Goal: Information Seeking & Learning: Check status

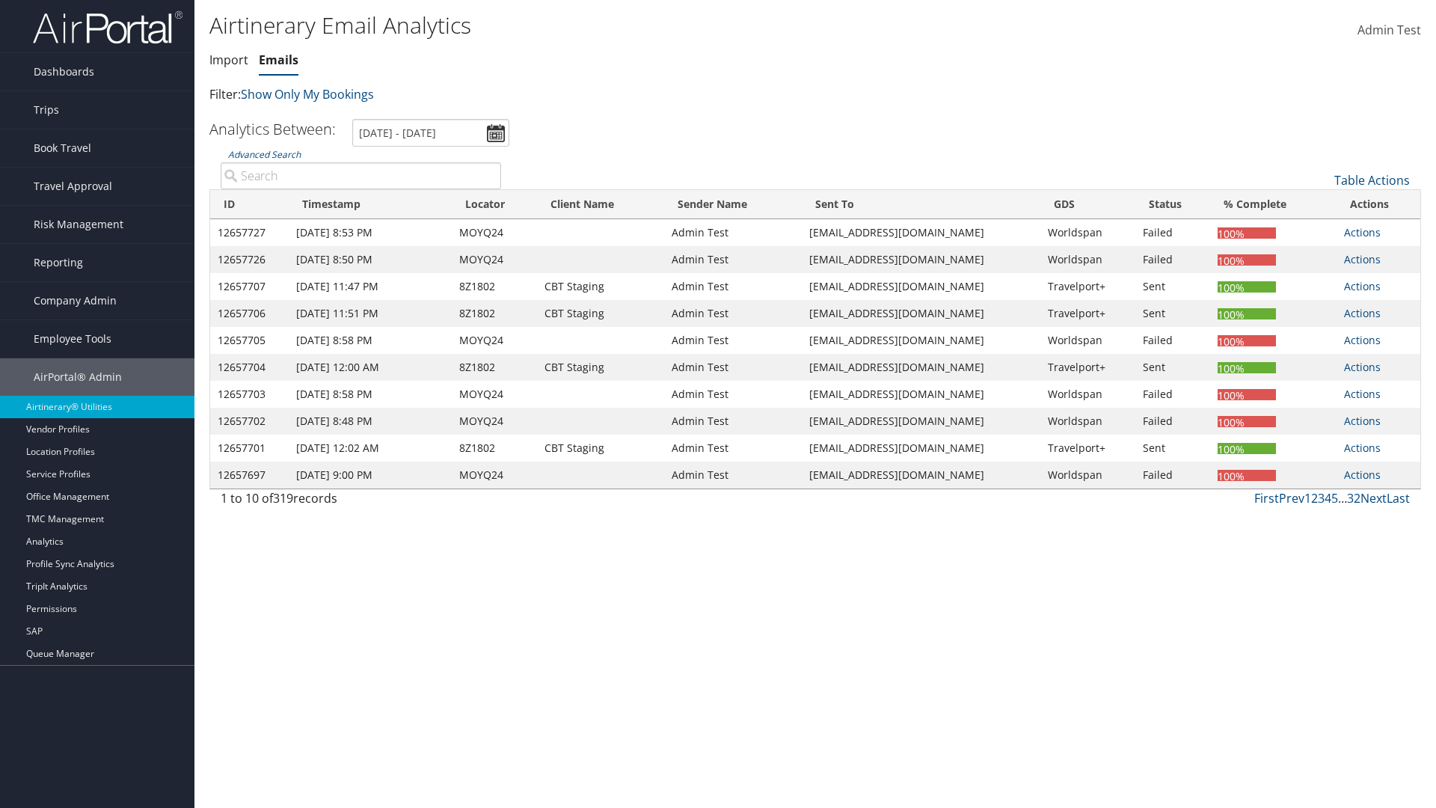
click at [278, 60] on link "Emails" at bounding box center [279, 60] width 40 height 16
click at [264, 154] on link "Advanced Search" at bounding box center [264, 154] width 73 height 13
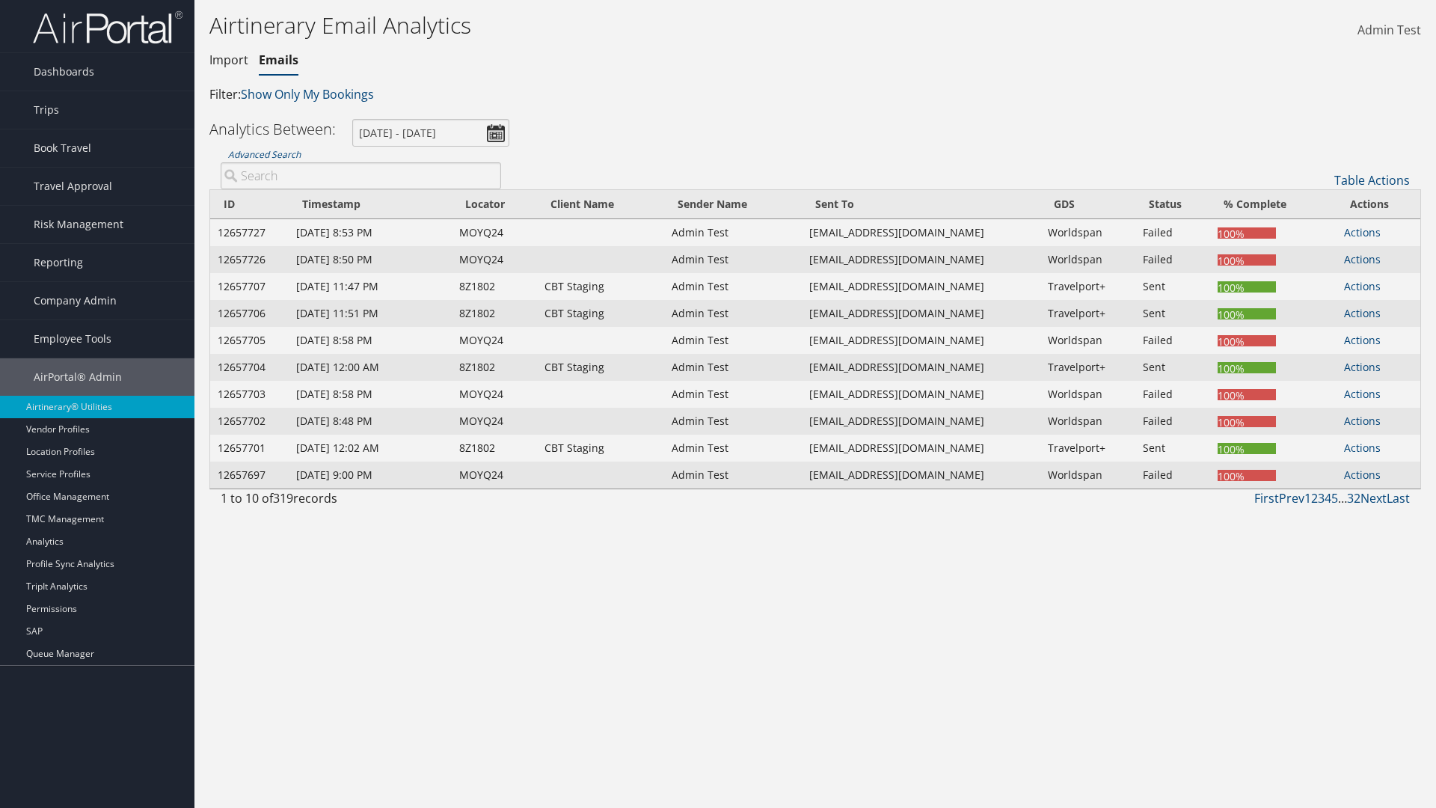
click at [0, 0] on input "search" at bounding box center [0, 0] width 0 height 0
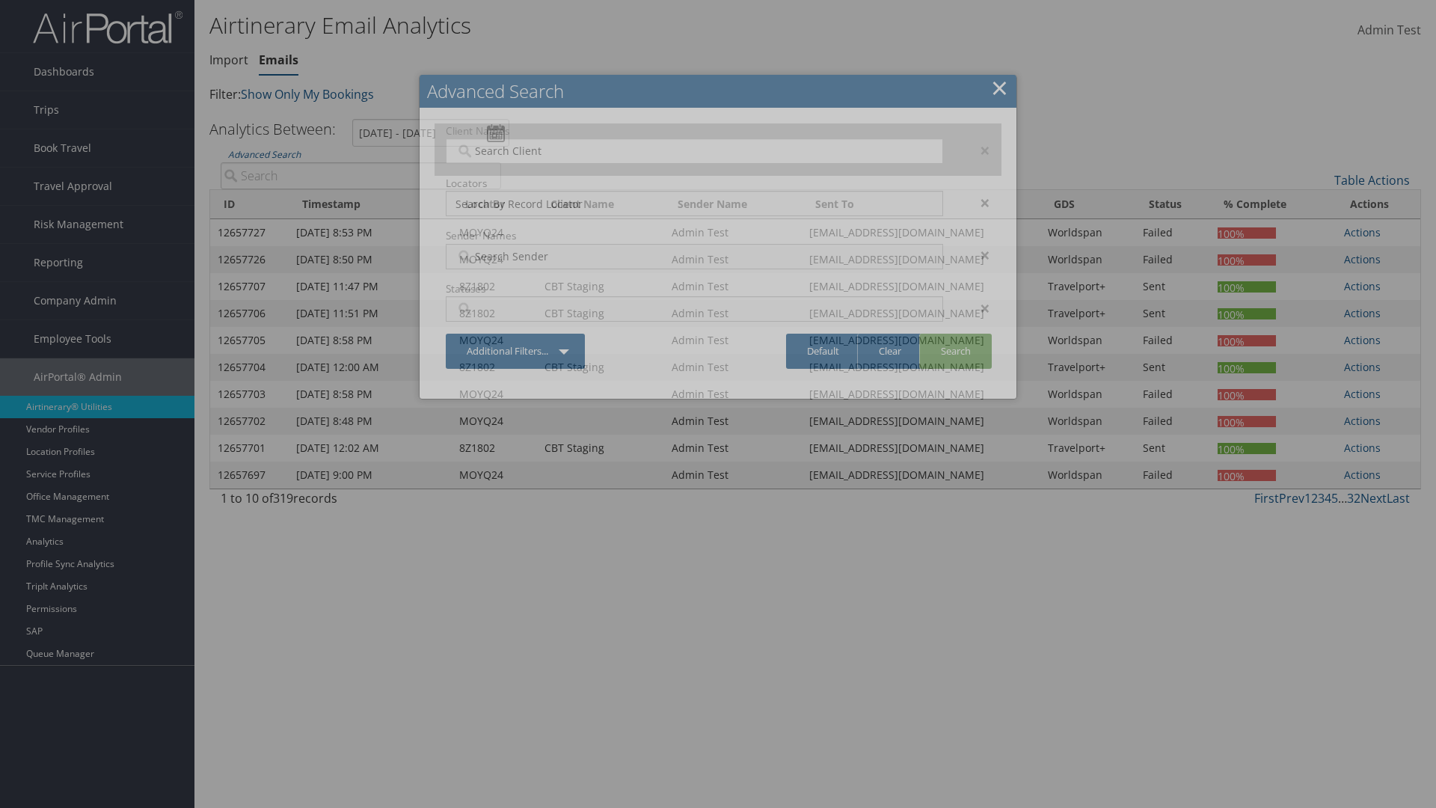
type input "[PERSON_NAME] Business Travel"
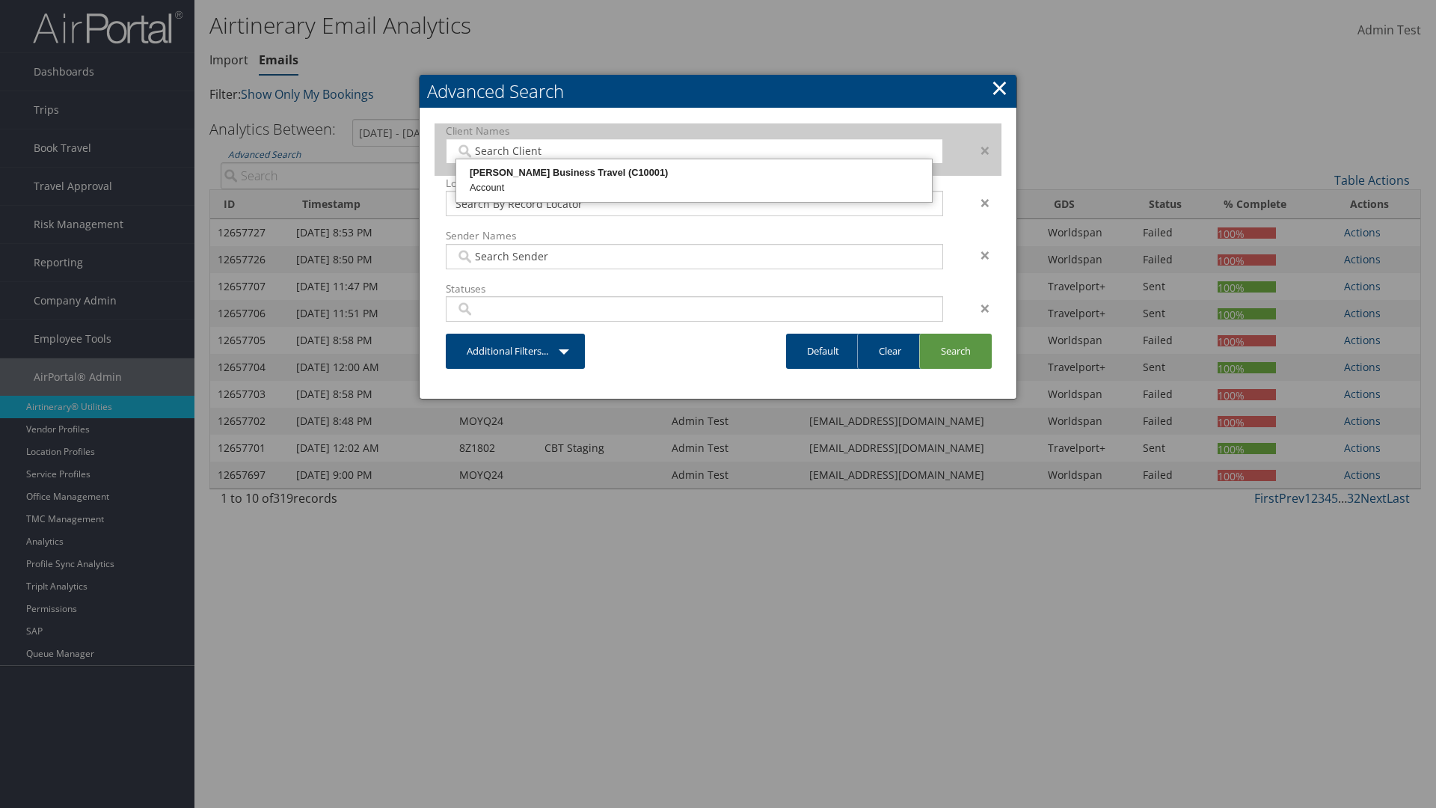
type input "72"
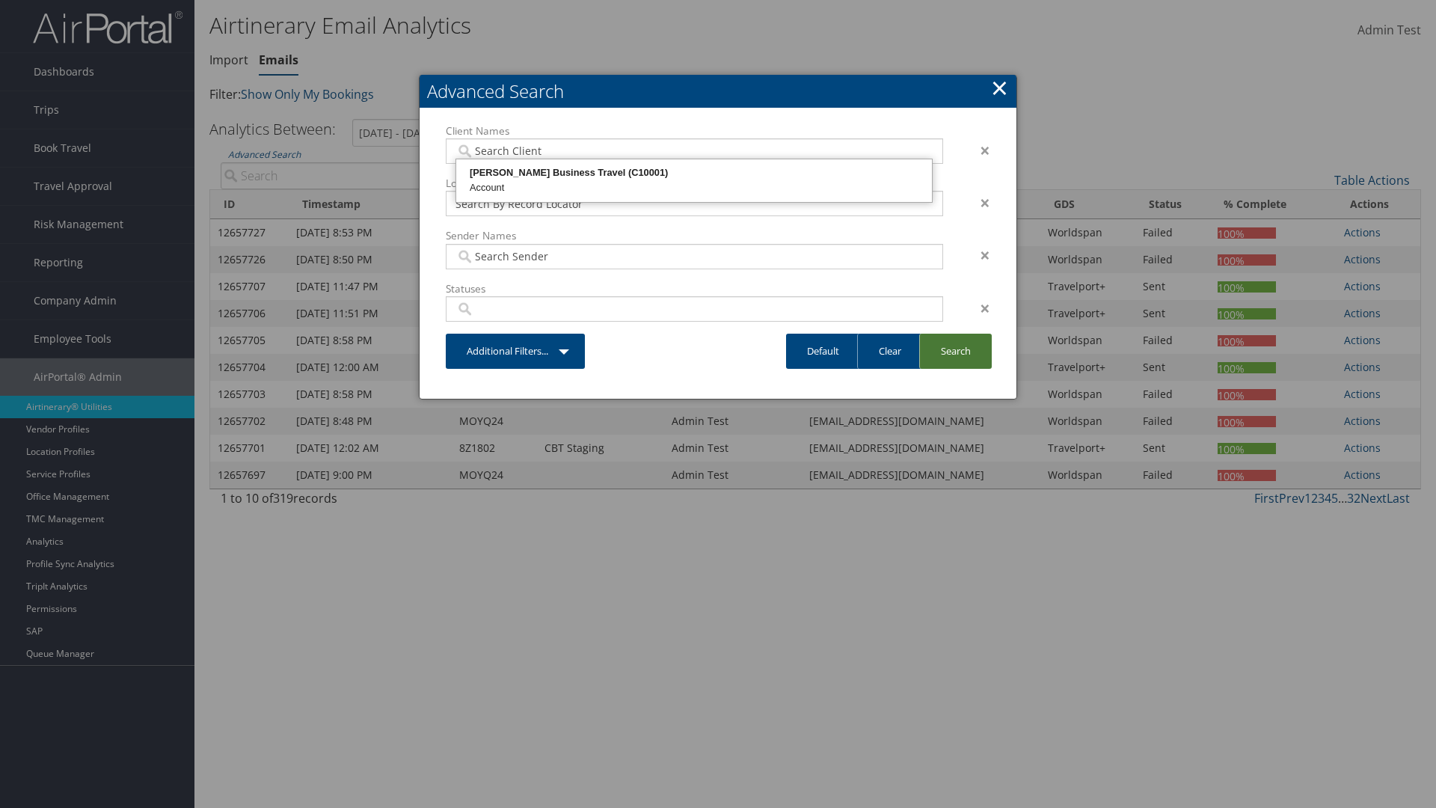
click at [955, 351] on link "Search" at bounding box center [955, 351] width 73 height 35
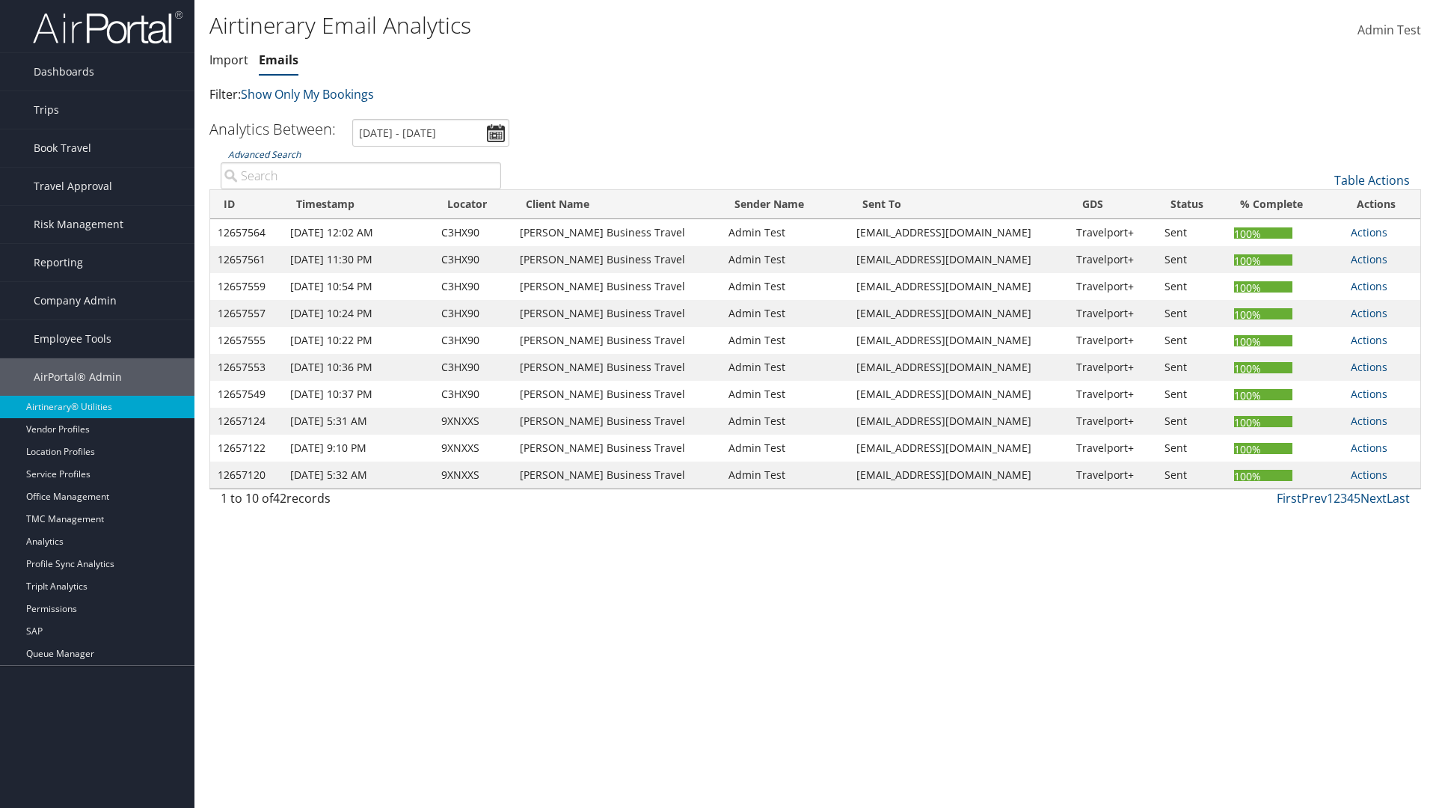
click at [264, 154] on link "Advanced Search" at bounding box center [264, 154] width 73 height 13
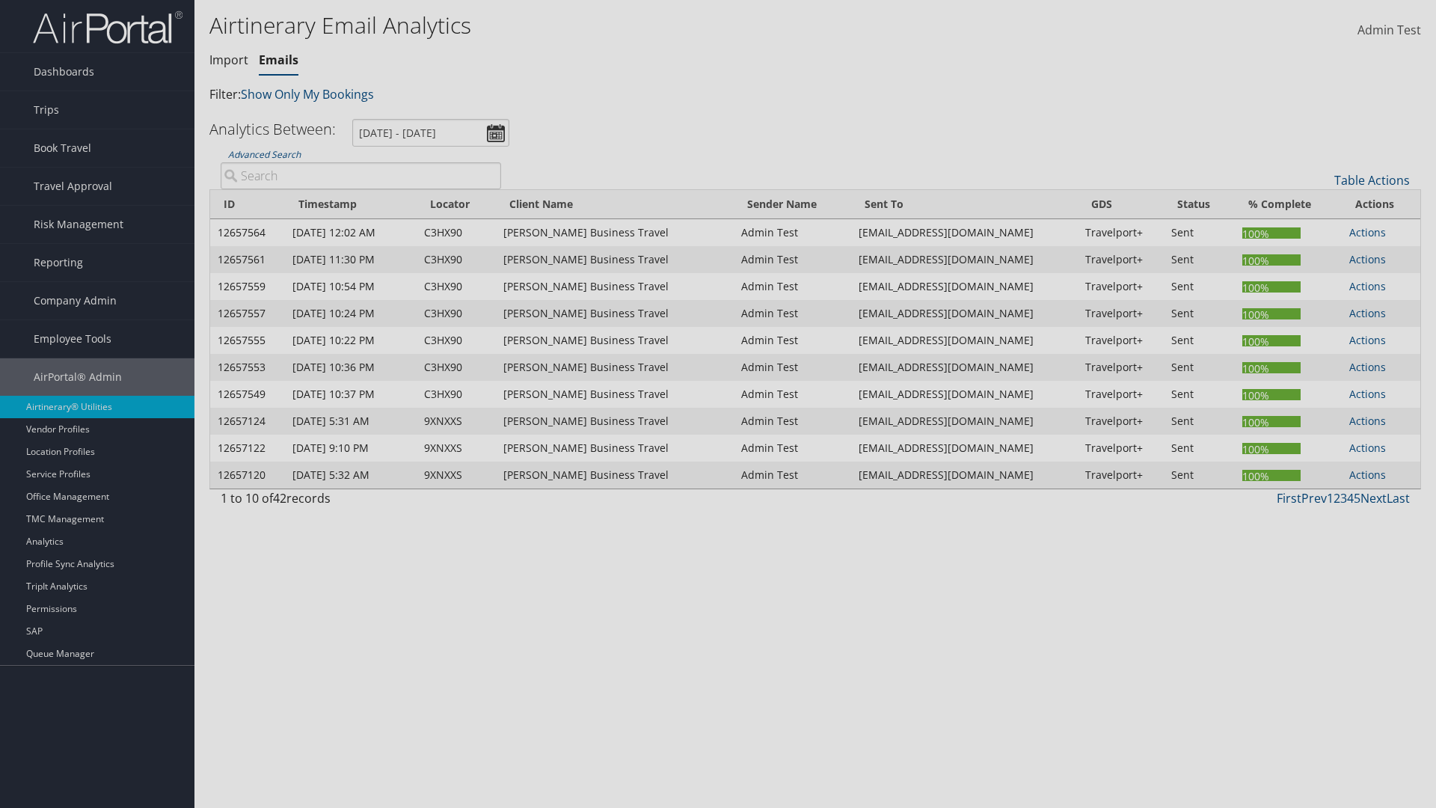
click at [0, 0] on link "Clear" at bounding box center [0, 0] width 0 height 0
click at [0, 0] on link "Search" at bounding box center [0, 0] width 0 height 0
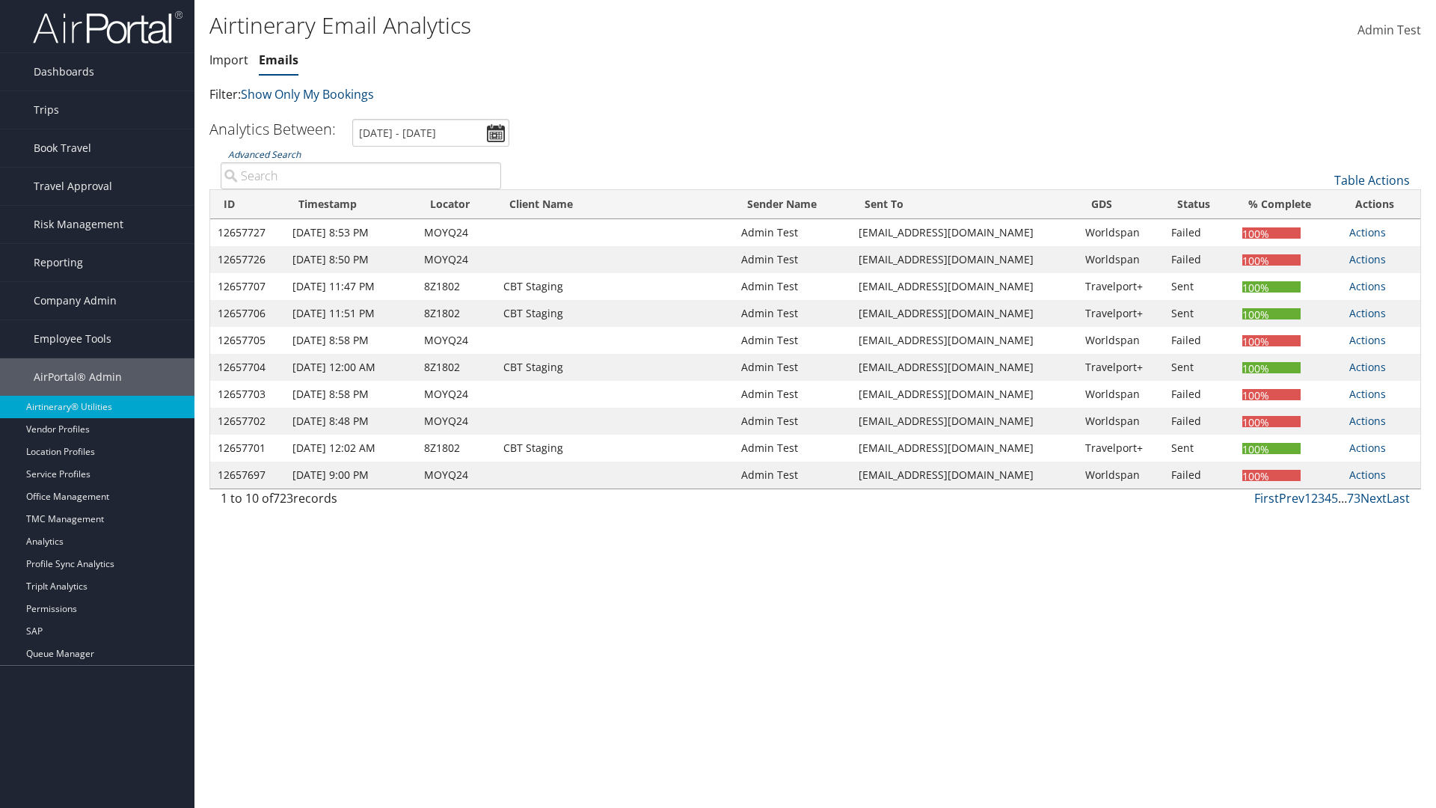
click at [264, 154] on link "Advanced Search" at bounding box center [264, 154] width 73 height 13
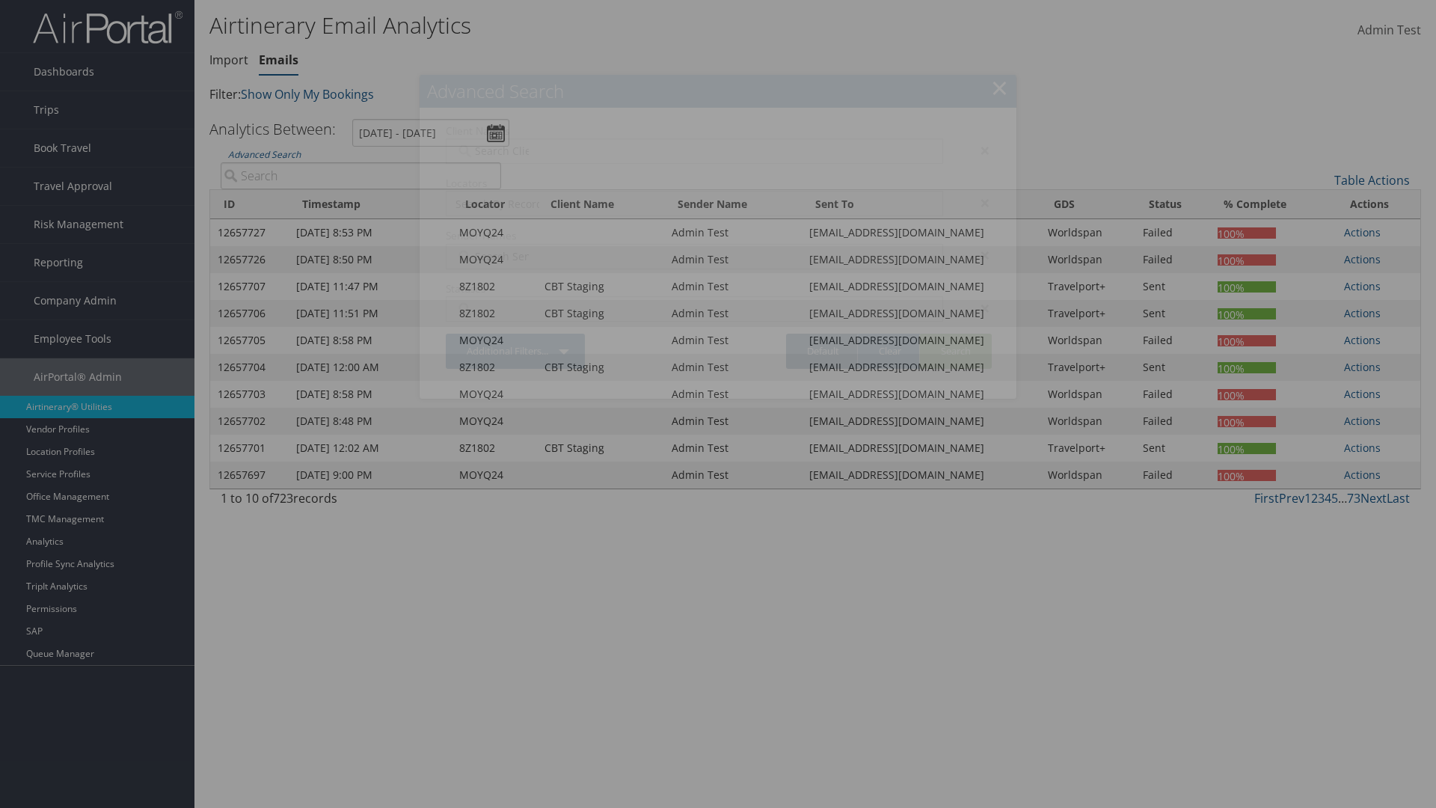
click at [823, 351] on link "Default" at bounding box center [823, 351] width 74 height 35
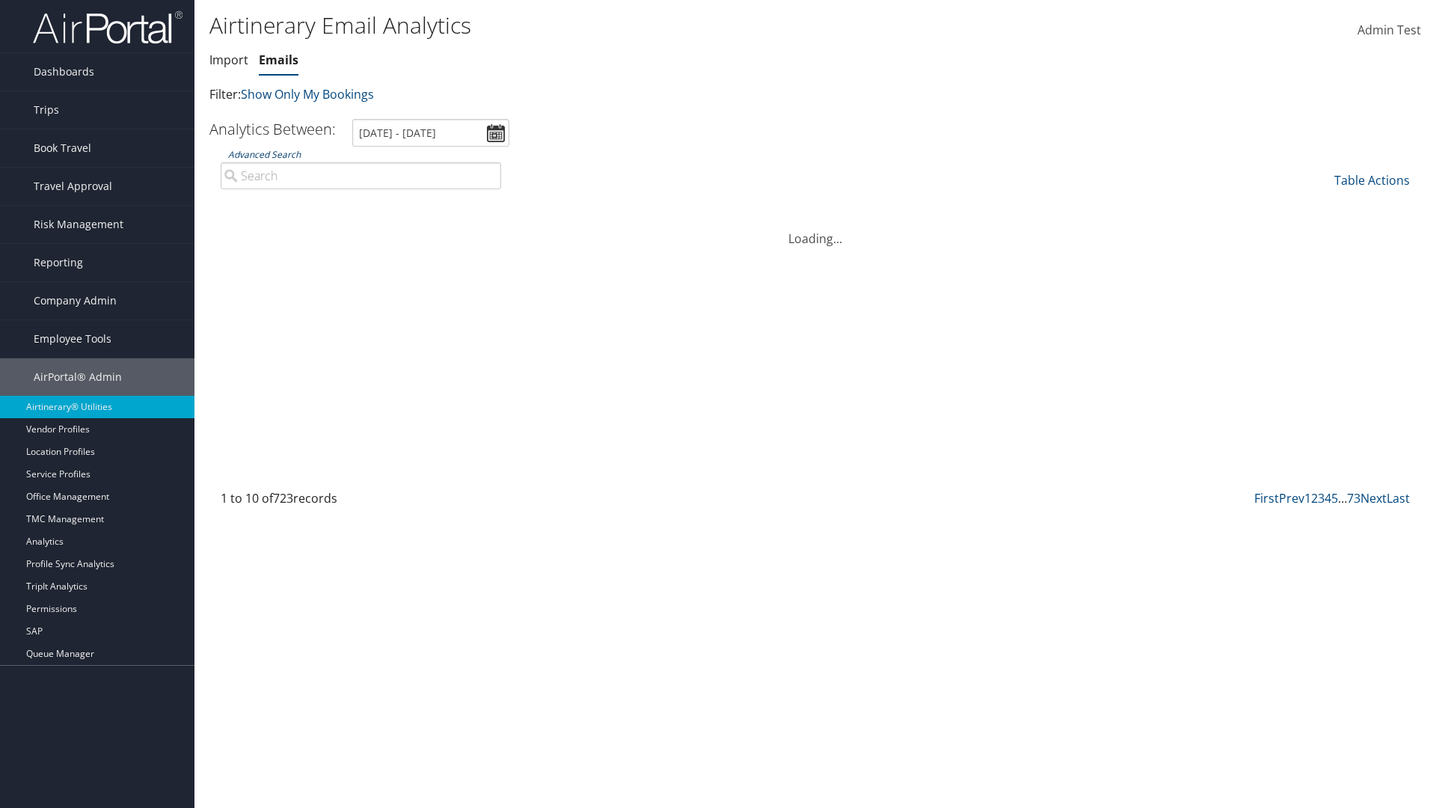
click at [264, 154] on link "Advanced Search" at bounding box center [264, 154] width 73 height 13
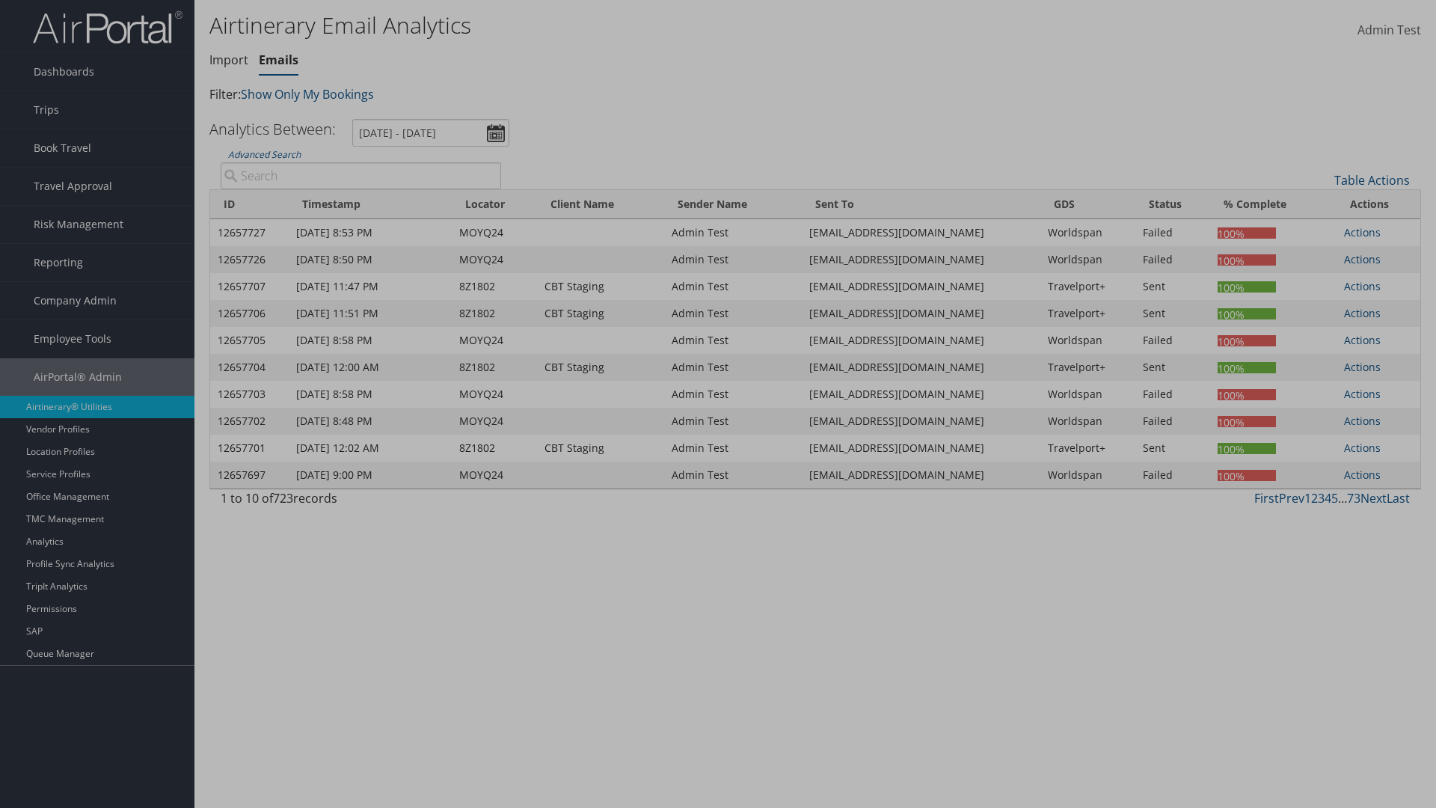
click at [0, 0] on div "×" at bounding box center [0, 0] width 0 height 0
